Goal: Task Accomplishment & Management: Manage account settings

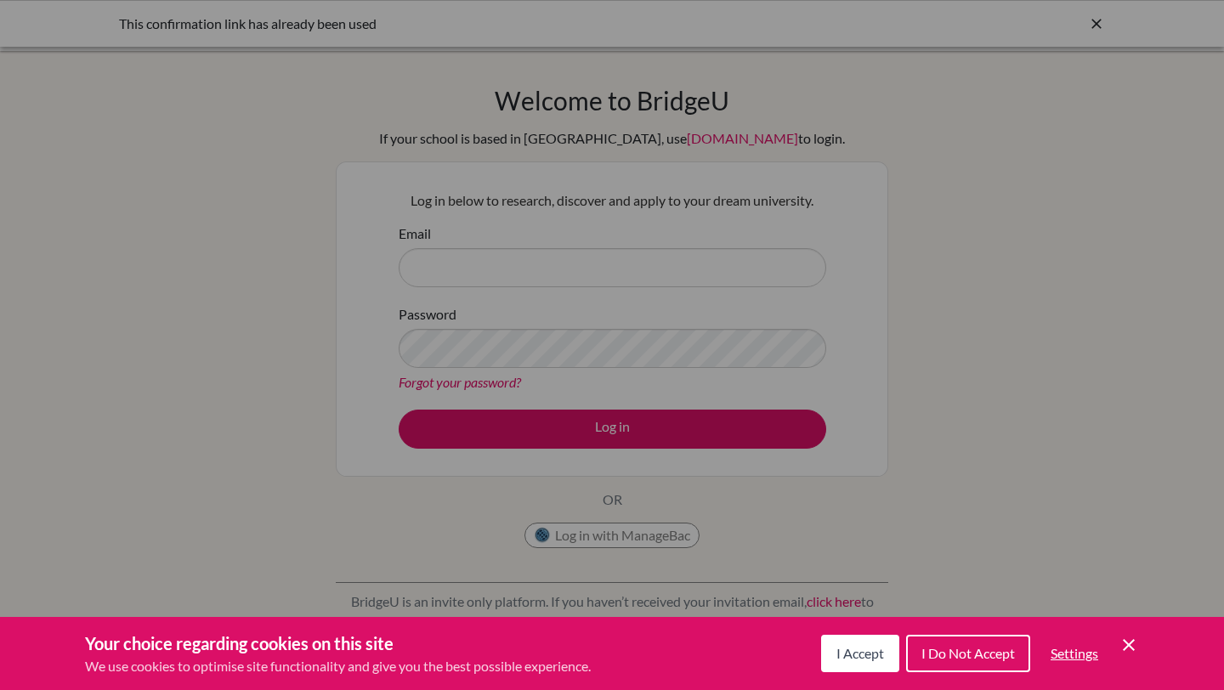
click at [857, 670] on button "I Accept" at bounding box center [860, 653] width 78 height 37
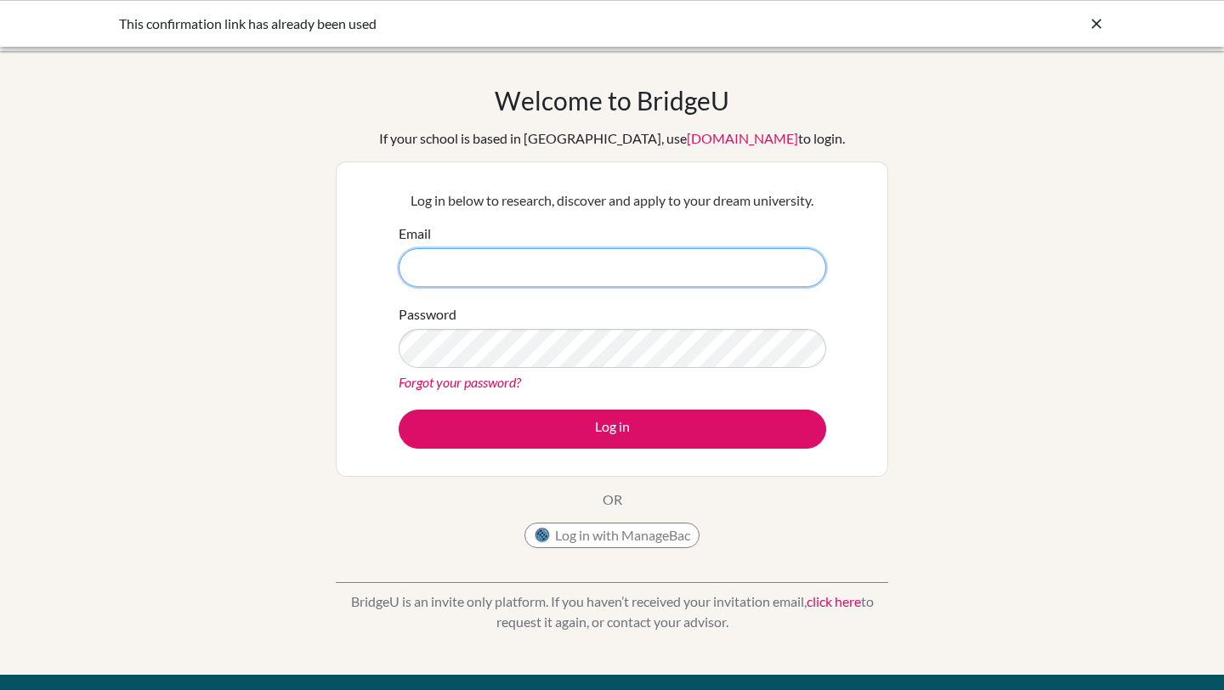
click at [580, 257] on input "Email" at bounding box center [612, 267] width 427 height 39
click at [1103, 81] on div "Welcome to BridgeU If your school is based in China, use app.bridge-u.com.cn to…" at bounding box center [612, 363] width 1224 height 624
click at [522, 272] on input "Email" at bounding box center [612, 267] width 427 height 39
paste input "[EMAIL_ADDRESS][DOMAIN_NAME]"
type input "[EMAIL_ADDRESS][DOMAIN_NAME]"
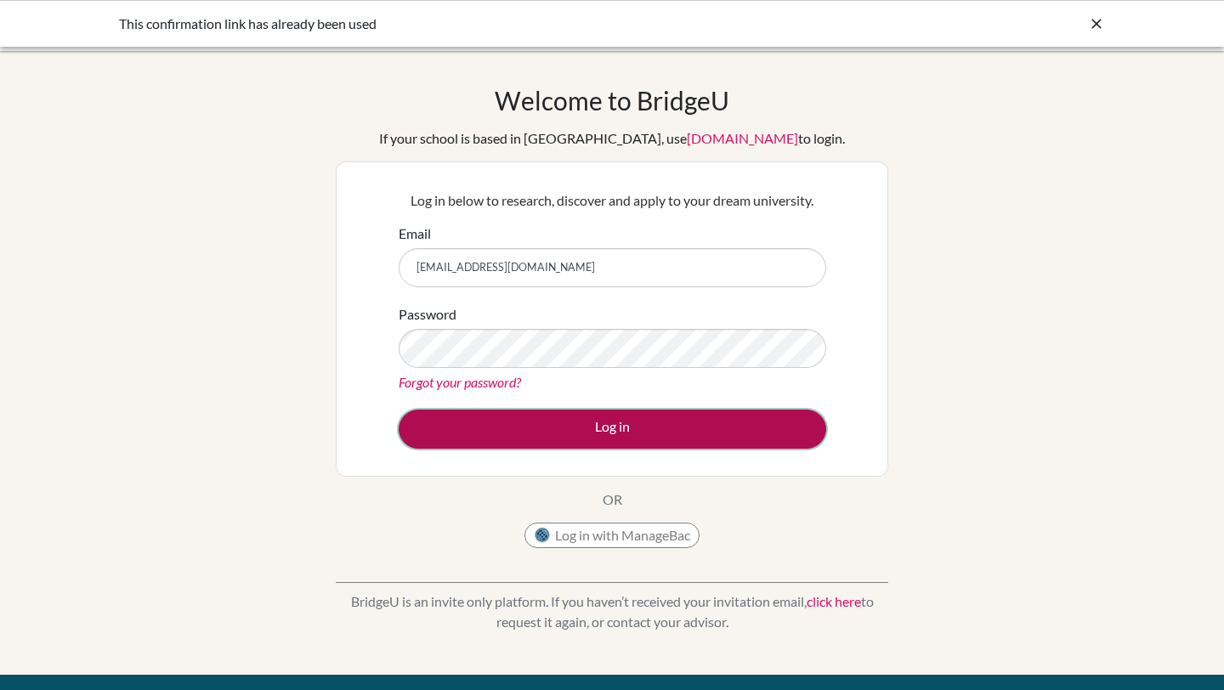
click at [518, 438] on button "Log in" at bounding box center [612, 429] width 427 height 39
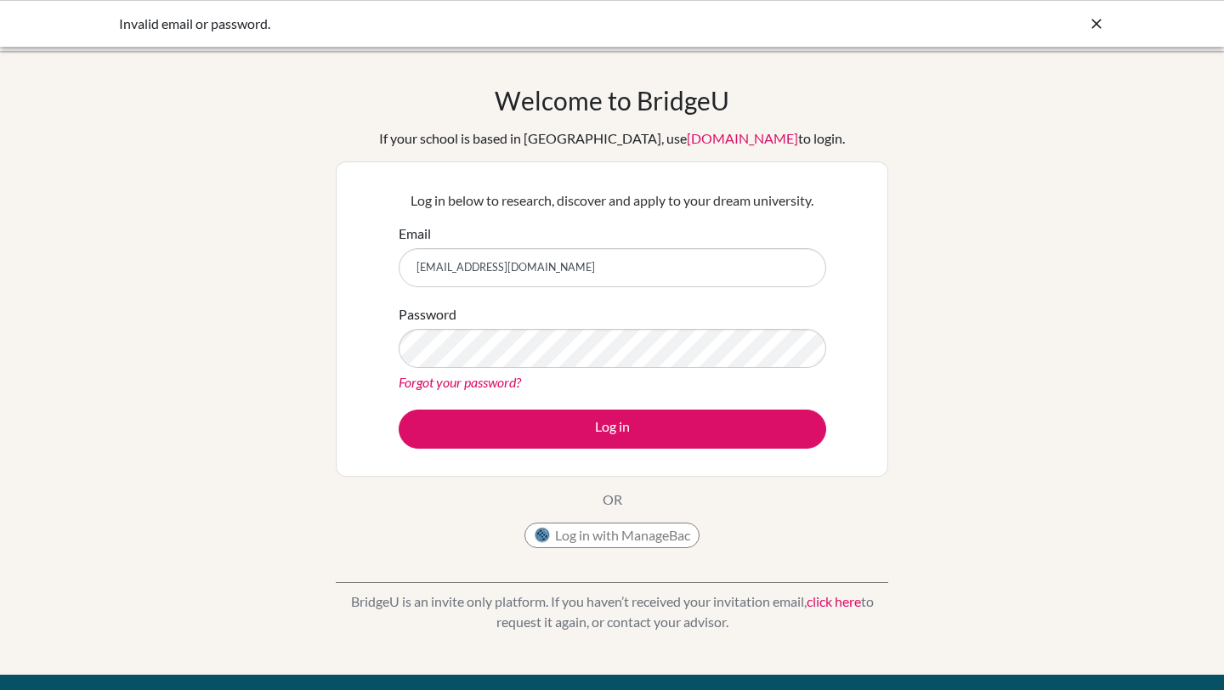
click at [495, 371] on div "Password Forgot your password?" at bounding box center [612, 348] width 427 height 88
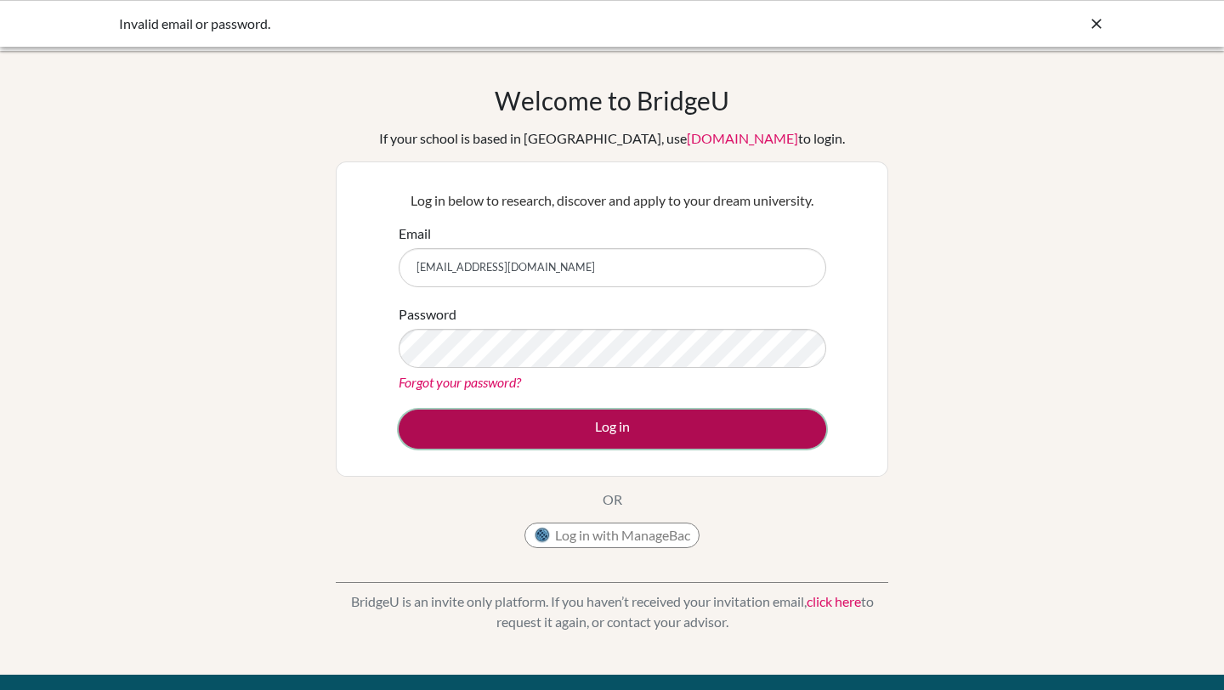
click at [561, 425] on button "Log in" at bounding box center [612, 429] width 427 height 39
click at [543, 427] on button "Log in" at bounding box center [612, 429] width 427 height 39
click at [631, 443] on button "Log in" at bounding box center [612, 429] width 427 height 39
click at [588, 416] on button "Log in" at bounding box center [612, 429] width 427 height 39
click at [537, 435] on button "Log in" at bounding box center [612, 429] width 427 height 39
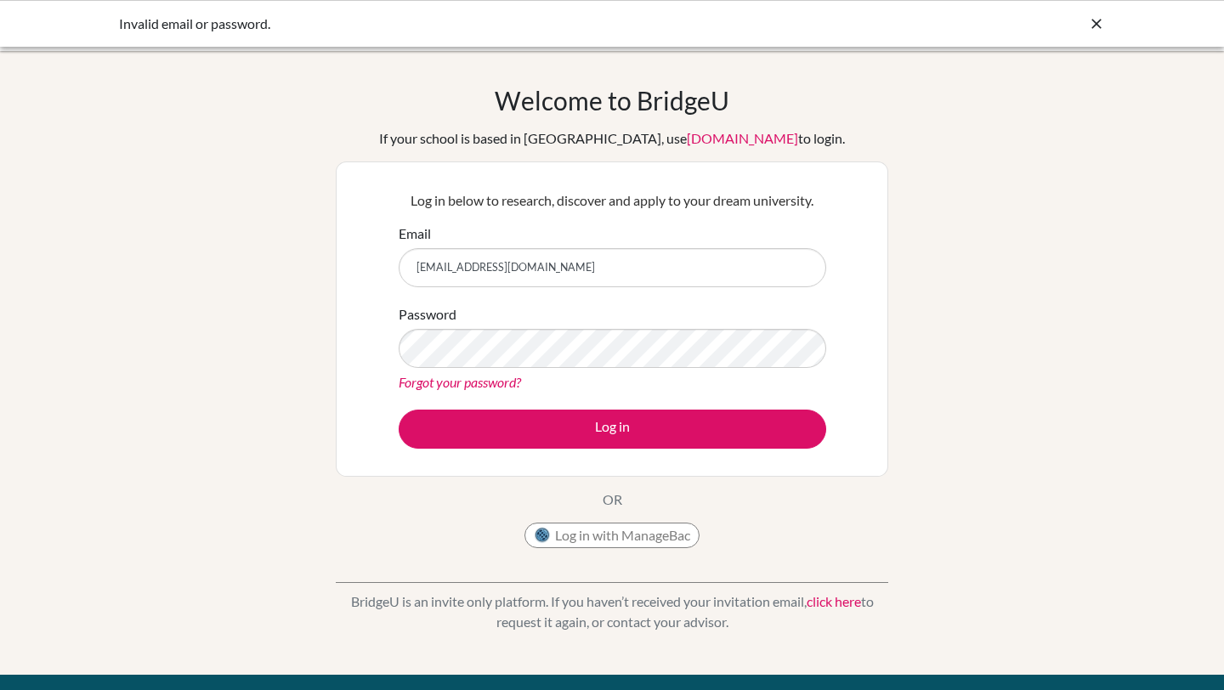
click at [497, 376] on link "Forgot your password?" at bounding box center [460, 382] width 122 height 16
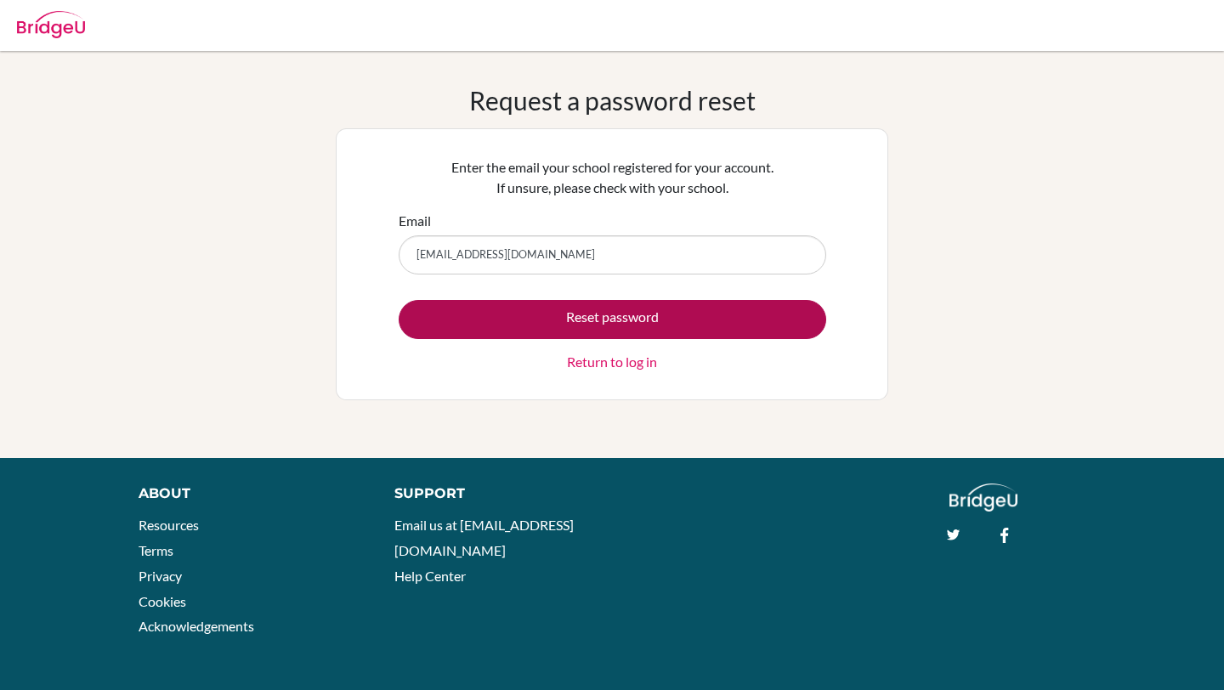
type input "[EMAIL_ADDRESS][DOMAIN_NAME]"
click at [540, 307] on button "Reset password" at bounding box center [612, 319] width 427 height 39
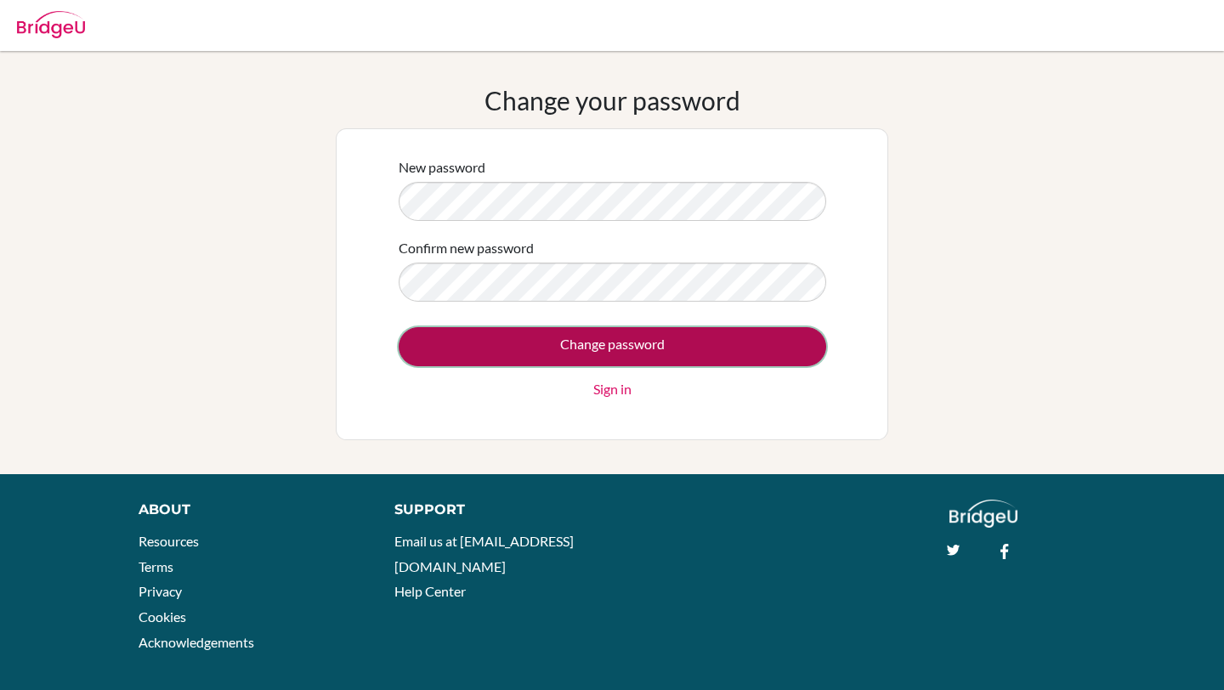
click at [652, 350] on input "Change password" at bounding box center [612, 346] width 427 height 39
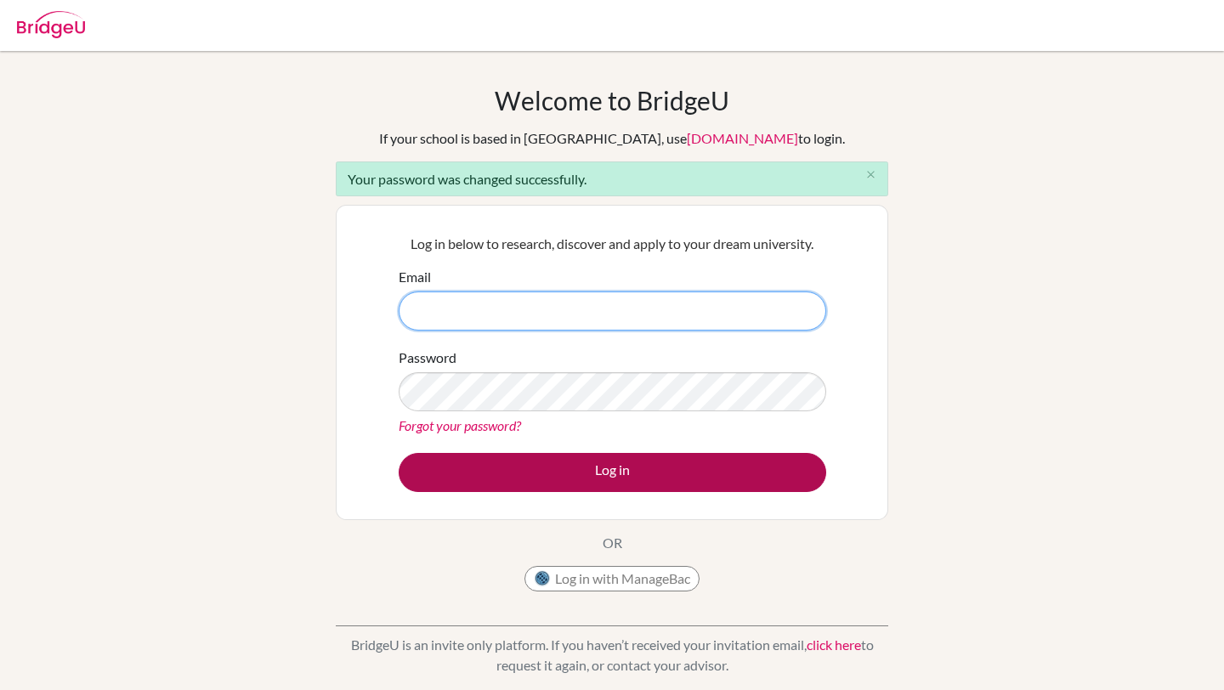
type input "[EMAIL_ADDRESS][DOMAIN_NAME]"
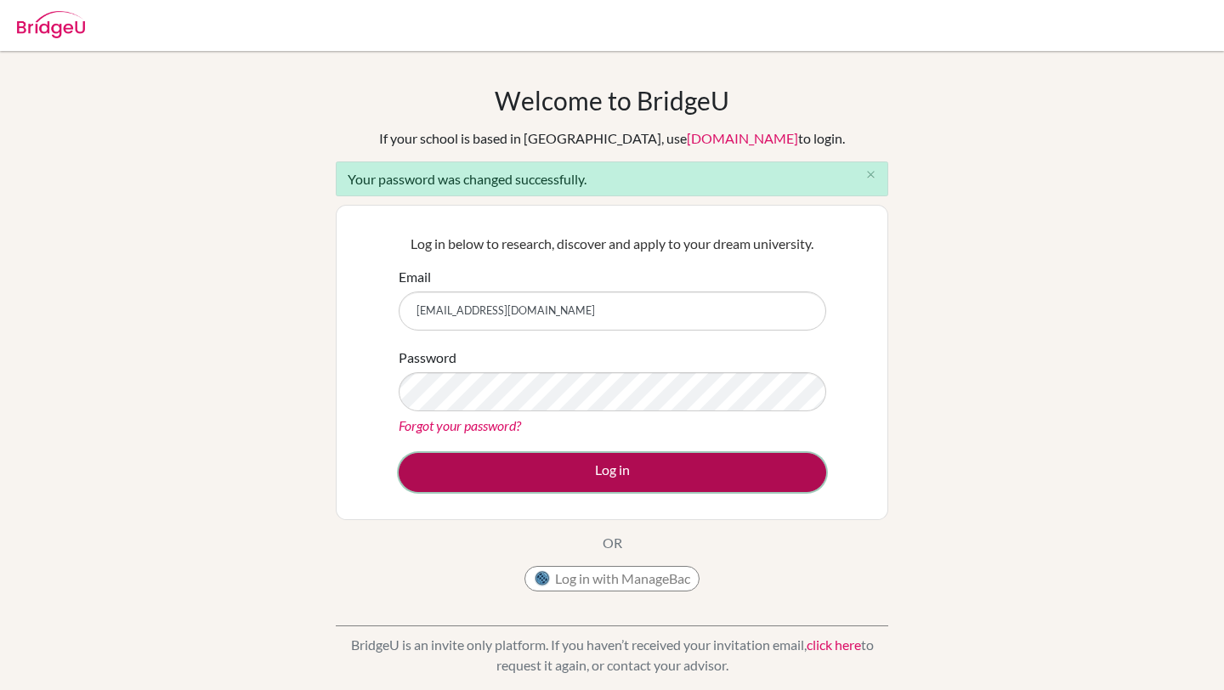
click at [587, 469] on button "Log in" at bounding box center [612, 472] width 427 height 39
